Goal: Task Accomplishment & Management: Complete application form

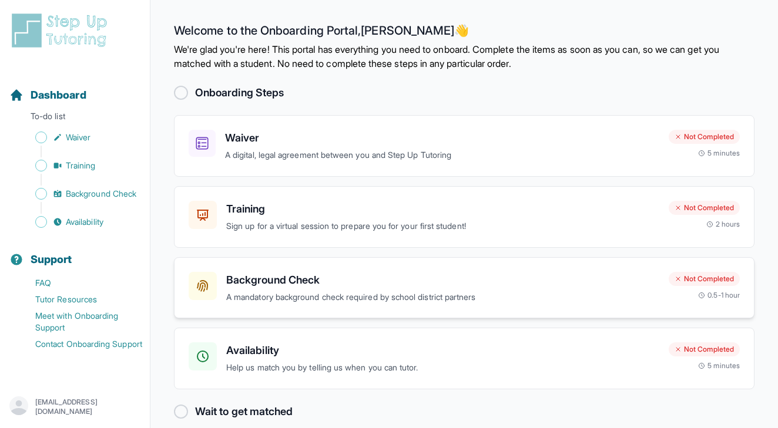
click at [300, 276] on h3 "Background Check" at bounding box center [442, 280] width 433 height 16
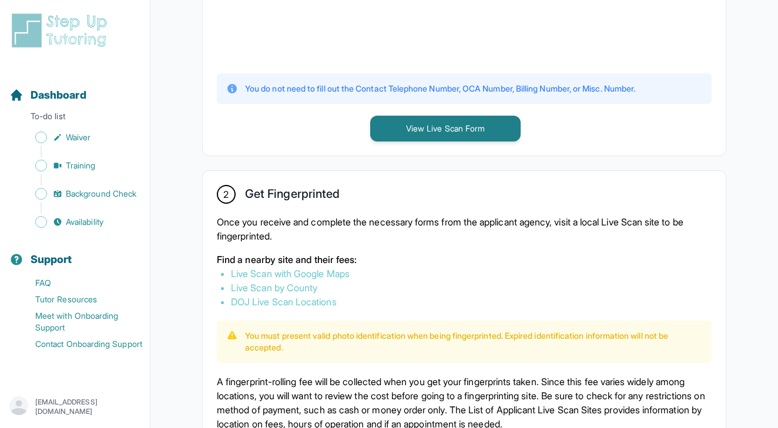
scroll to position [527, 0]
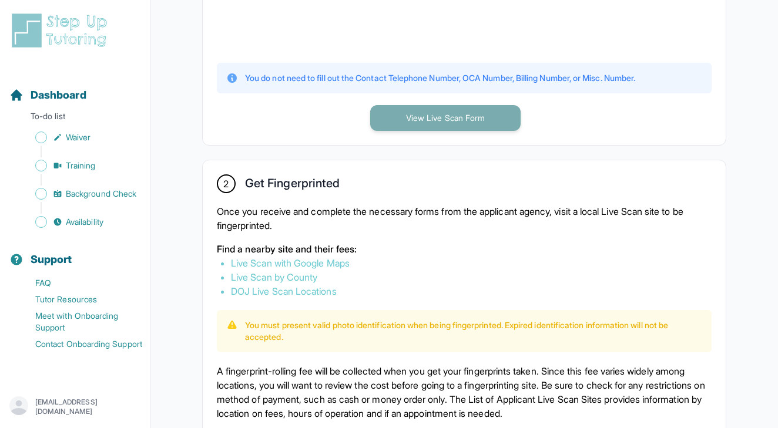
click at [450, 129] on button "View Live Scan Form" at bounding box center [445, 118] width 150 height 26
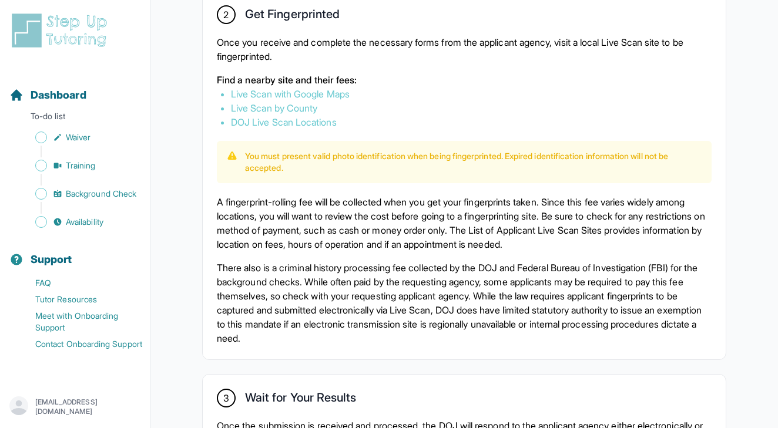
scroll to position [700, 0]
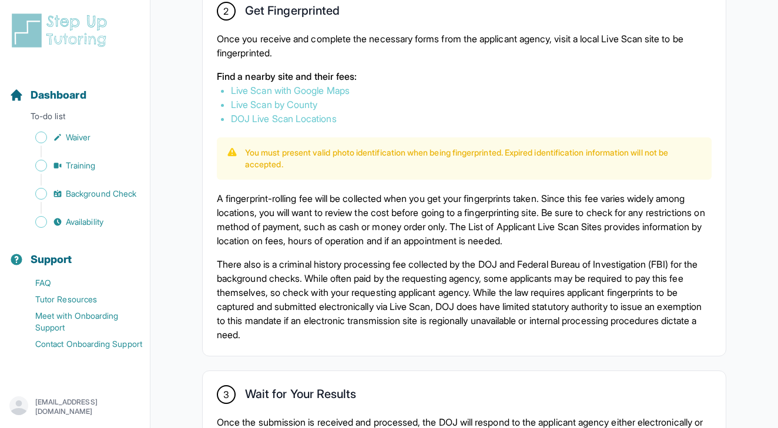
click at [311, 105] on link "Live Scan by County" at bounding box center [274, 105] width 86 height 12
click at [300, 123] on link "DOJ Live Scan Locations" at bounding box center [284, 119] width 106 height 12
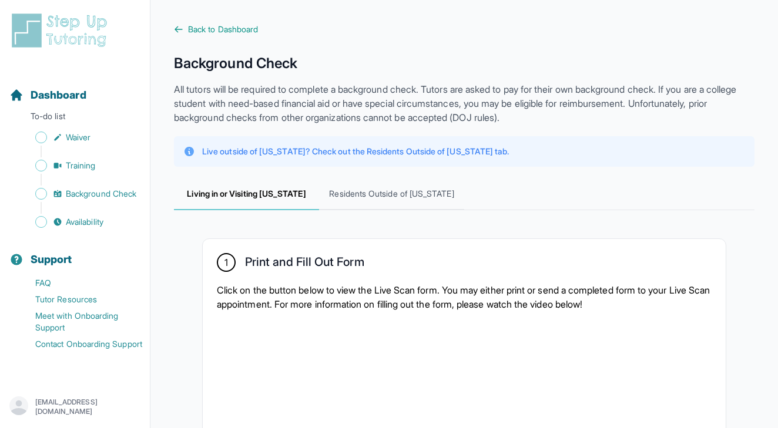
scroll to position [0, 0]
click at [237, 25] on span "Back to Dashboard" at bounding box center [223, 29] width 70 height 12
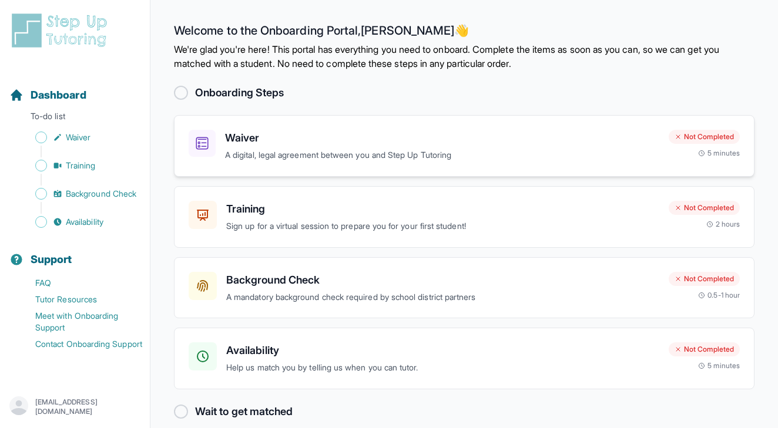
click at [466, 140] on h3 "Waiver" at bounding box center [442, 138] width 434 height 16
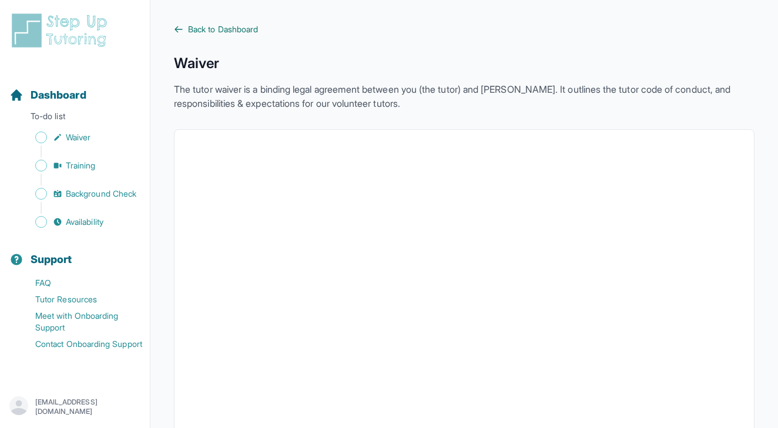
click at [253, 29] on span "Back to Dashboard" at bounding box center [223, 29] width 70 height 12
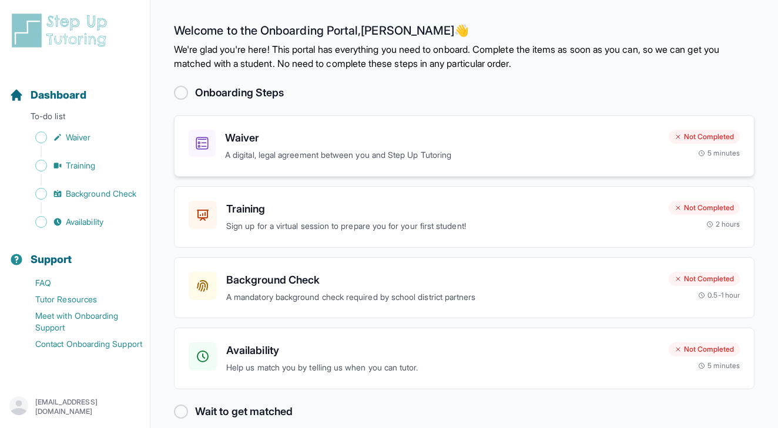
click at [257, 122] on div "Waiver A digital, legal agreement between you and Step Up Tutoring Not Complete…" at bounding box center [464, 146] width 580 height 62
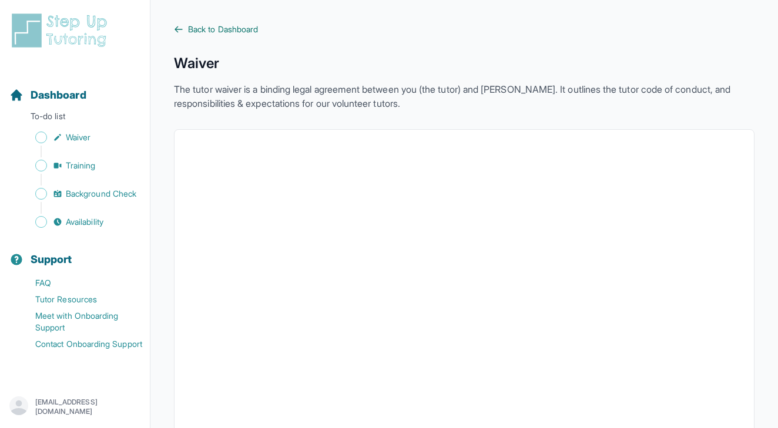
click at [244, 28] on span "Back to Dashboard" at bounding box center [223, 29] width 70 height 12
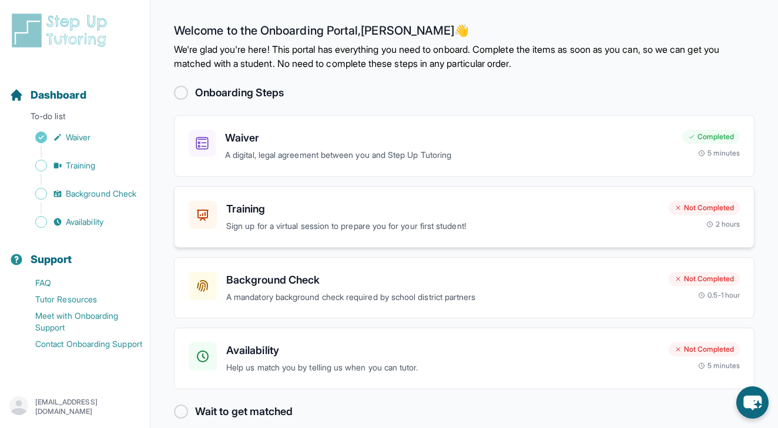
click at [462, 204] on h3 "Training" at bounding box center [442, 209] width 433 height 16
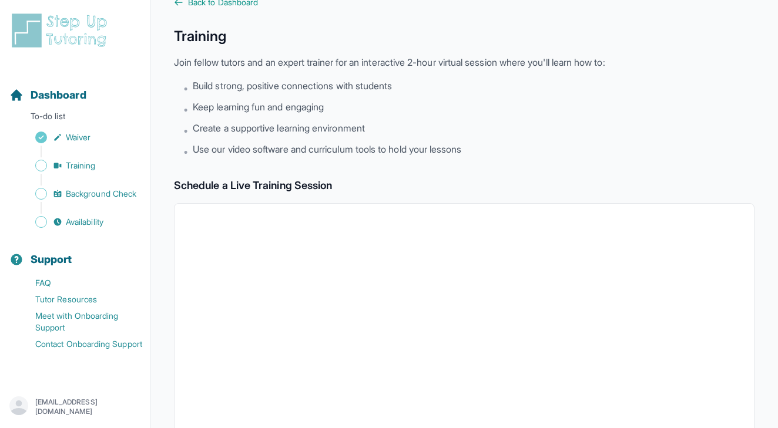
scroll to position [1, 0]
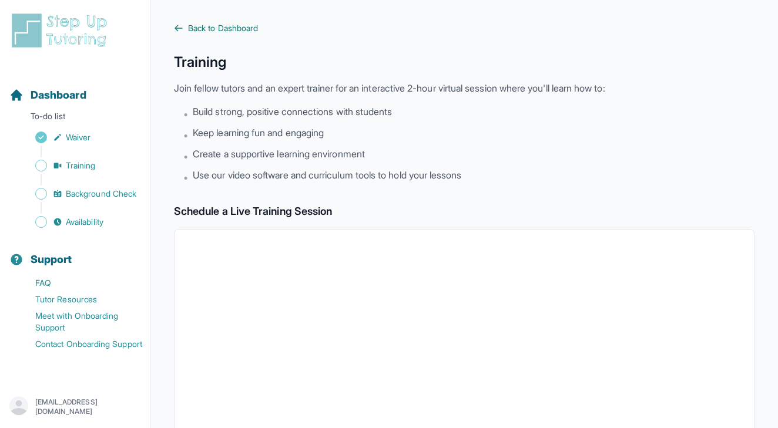
click at [213, 23] on span "Back to Dashboard" at bounding box center [223, 28] width 70 height 12
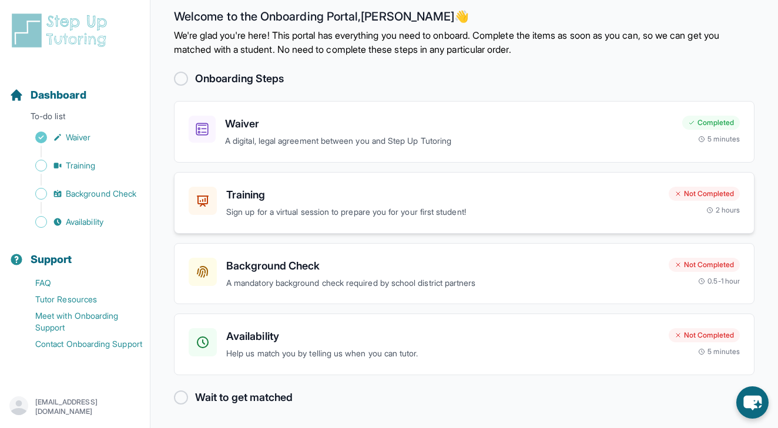
scroll to position [14, 0]
click at [599, 337] on h3 "Availability" at bounding box center [442, 337] width 433 height 16
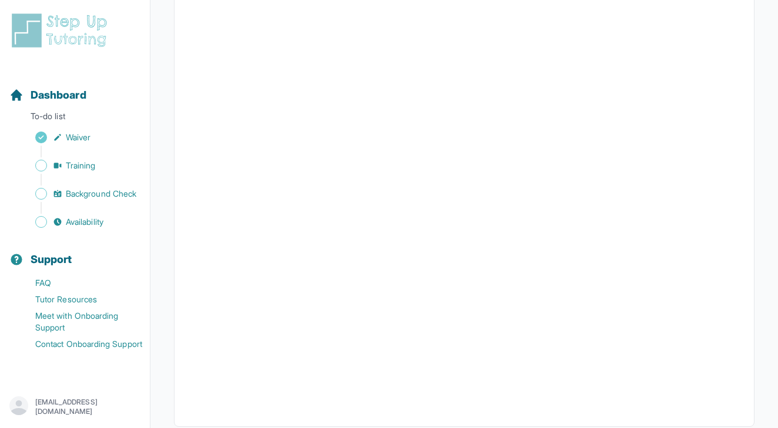
scroll to position [241, 0]
